Goal: Transaction & Acquisition: Purchase product/service

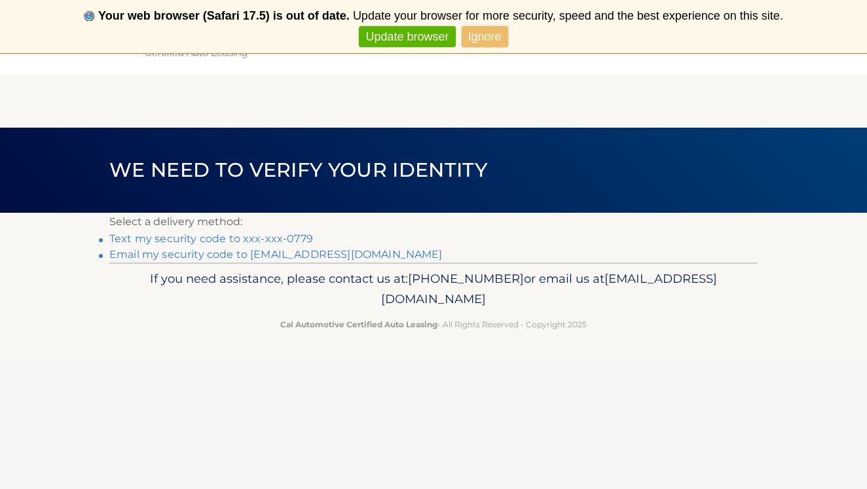
click at [260, 235] on link "Text my security code to xxx-xxx-0779" at bounding box center [211, 239] width 204 height 12
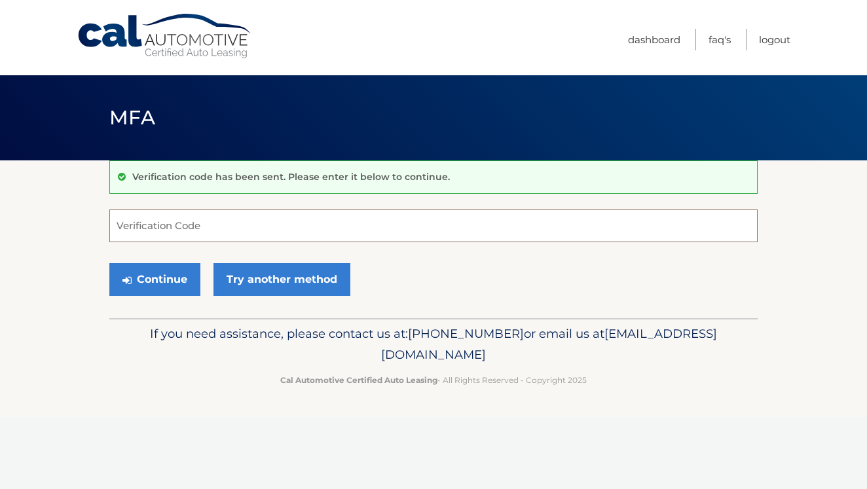
click at [191, 229] on input "Verification Code" at bounding box center [433, 226] width 649 height 33
type input "477342"
click at [155, 282] on button "Continue" at bounding box center [154, 279] width 91 height 33
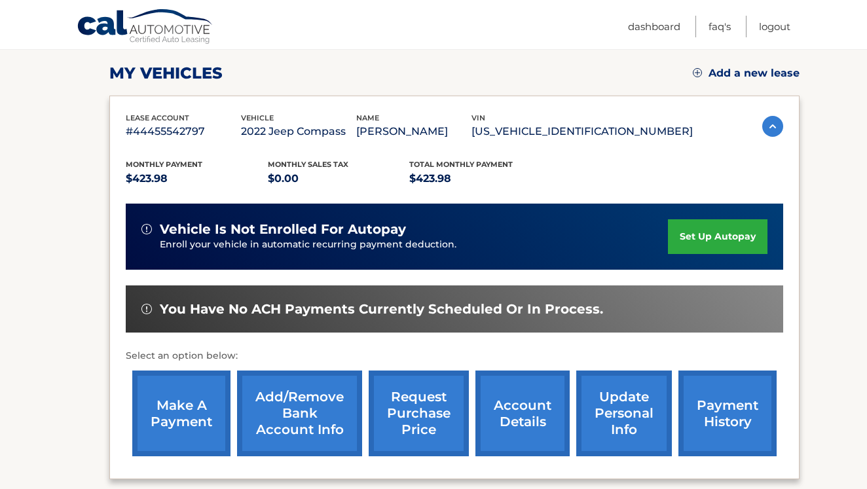
scroll to position [176, 0]
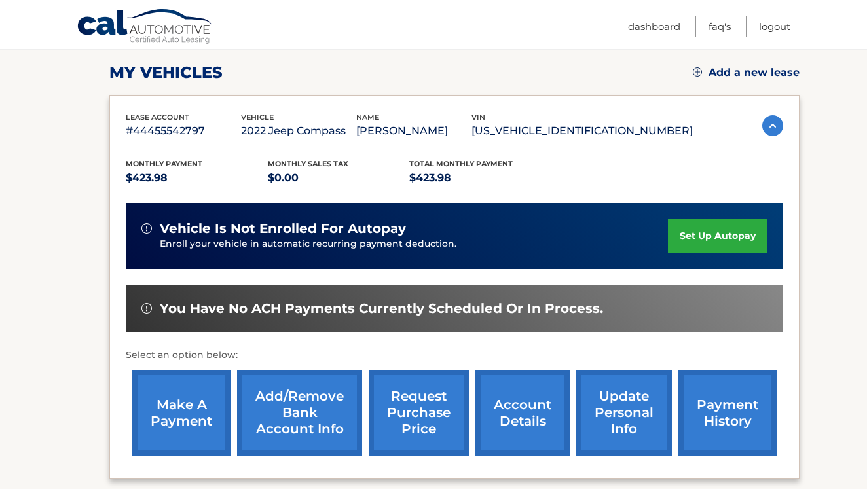
click at [179, 413] on link "make a payment" at bounding box center [181, 413] width 98 height 86
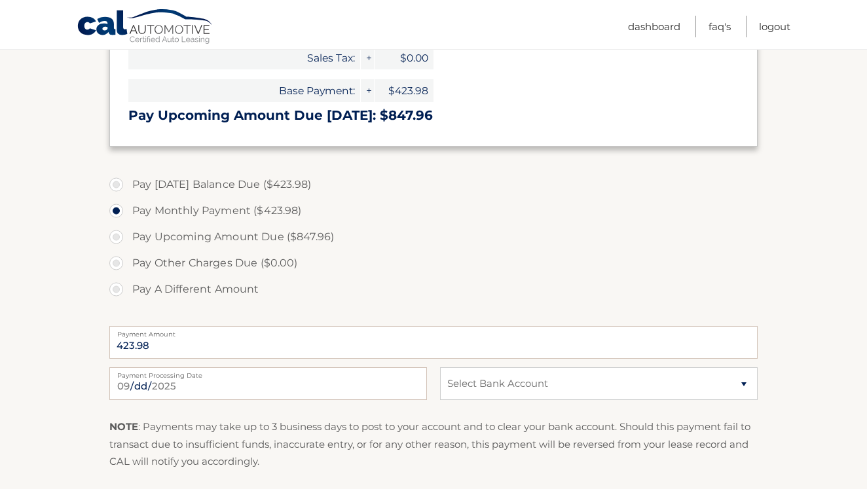
scroll to position [338, 0]
select select "Nzk0ZTlmNjUtOThjOC00Mjc1LWFhNzItYjAxNGZlODkyNGYy"
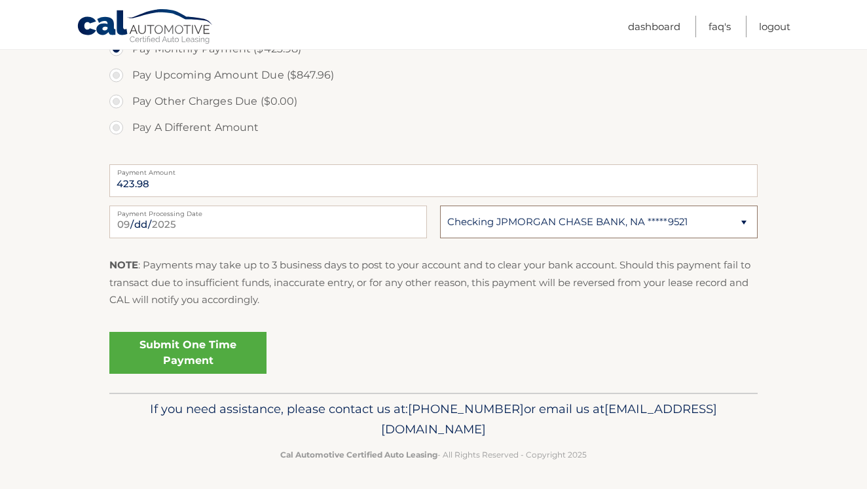
scroll to position [499, 0]
click at [185, 339] on link "Submit One Time Payment" at bounding box center [187, 354] width 157 height 42
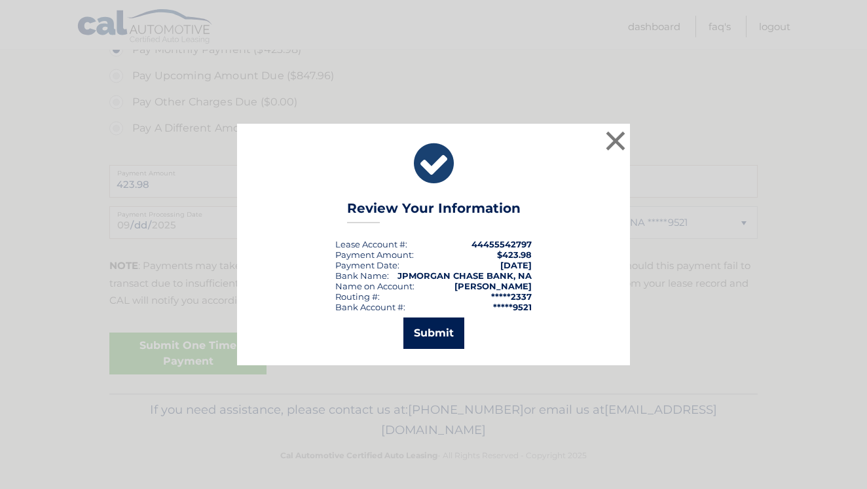
click at [447, 336] on button "Submit" at bounding box center [434, 333] width 61 height 31
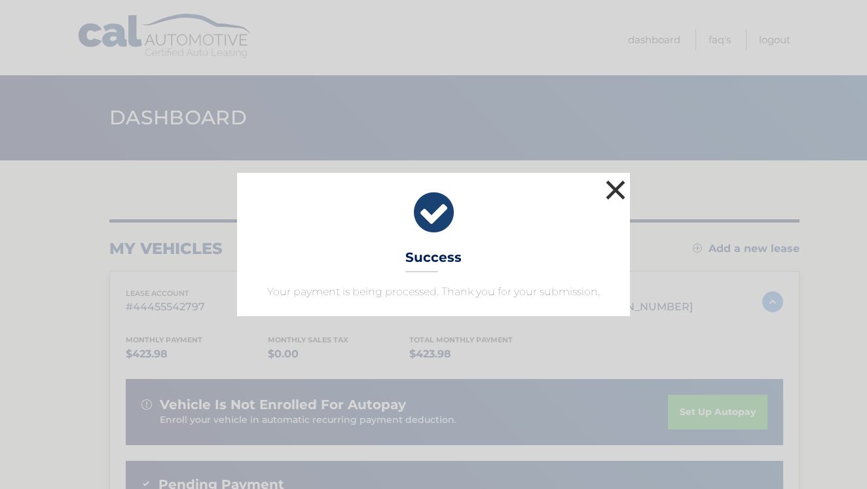
click at [618, 190] on button "×" at bounding box center [616, 190] width 26 height 26
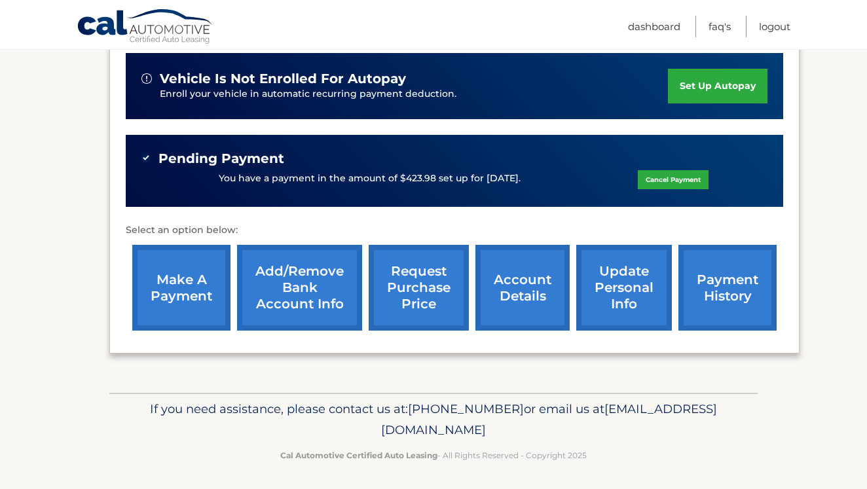
scroll to position [326, 0]
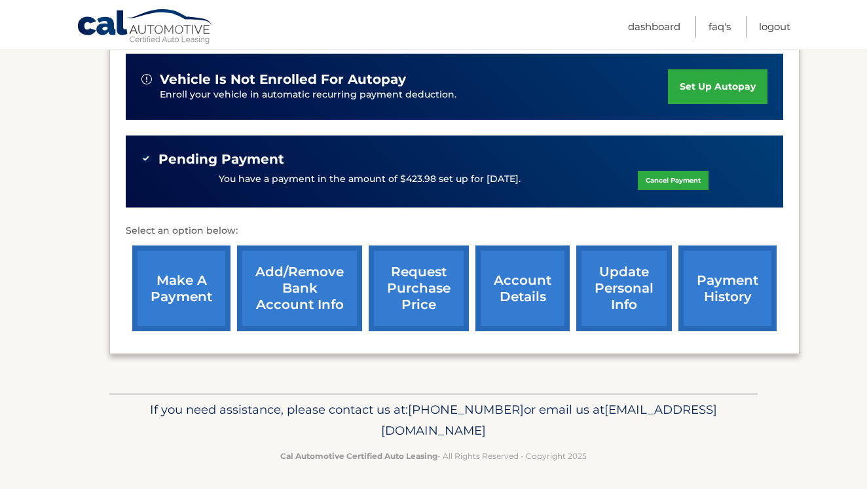
click at [525, 274] on link "account details" at bounding box center [523, 289] width 94 height 86
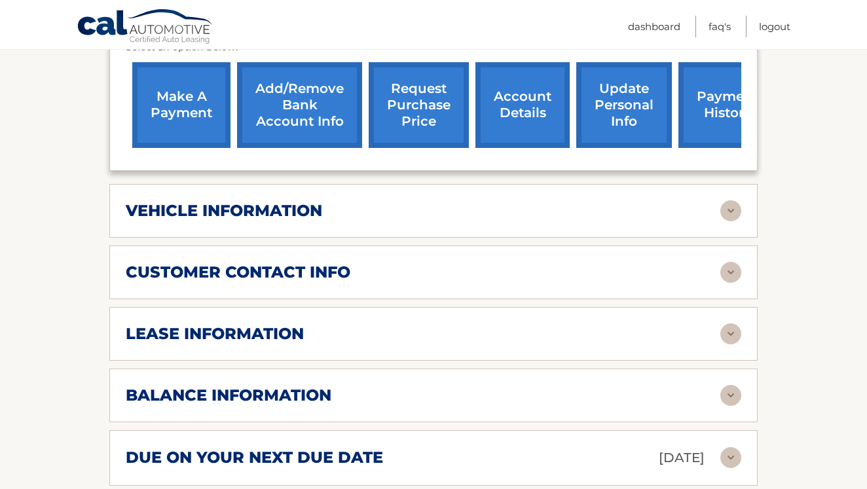
scroll to position [546, 0]
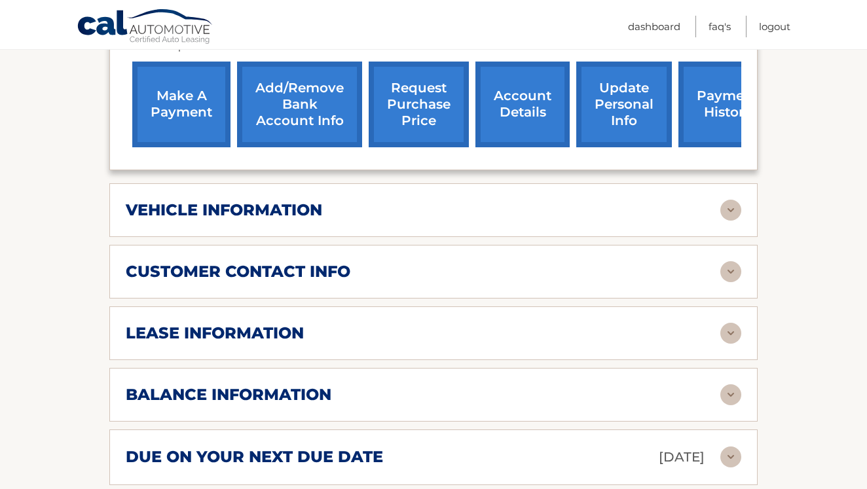
click at [731, 385] on img at bounding box center [731, 395] width 21 height 21
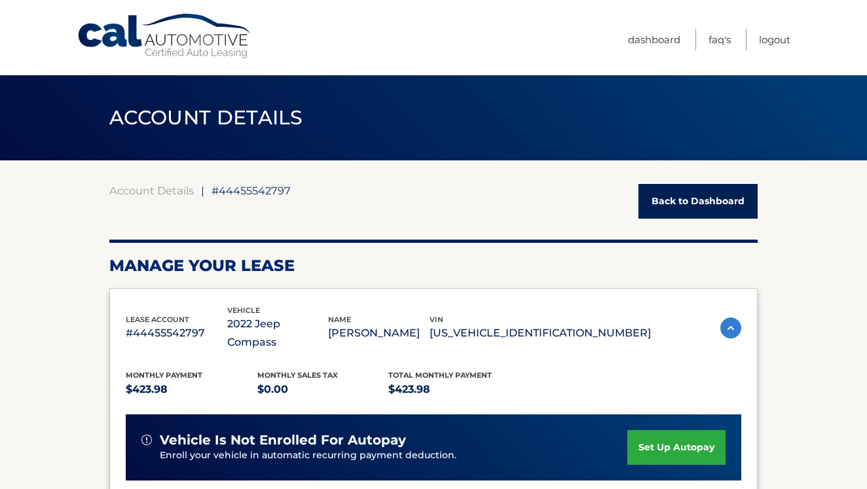
scroll to position [0, 0]
click at [772, 39] on link "Logout" at bounding box center [774, 40] width 31 height 22
